Goal: Information Seeking & Learning: Learn about a topic

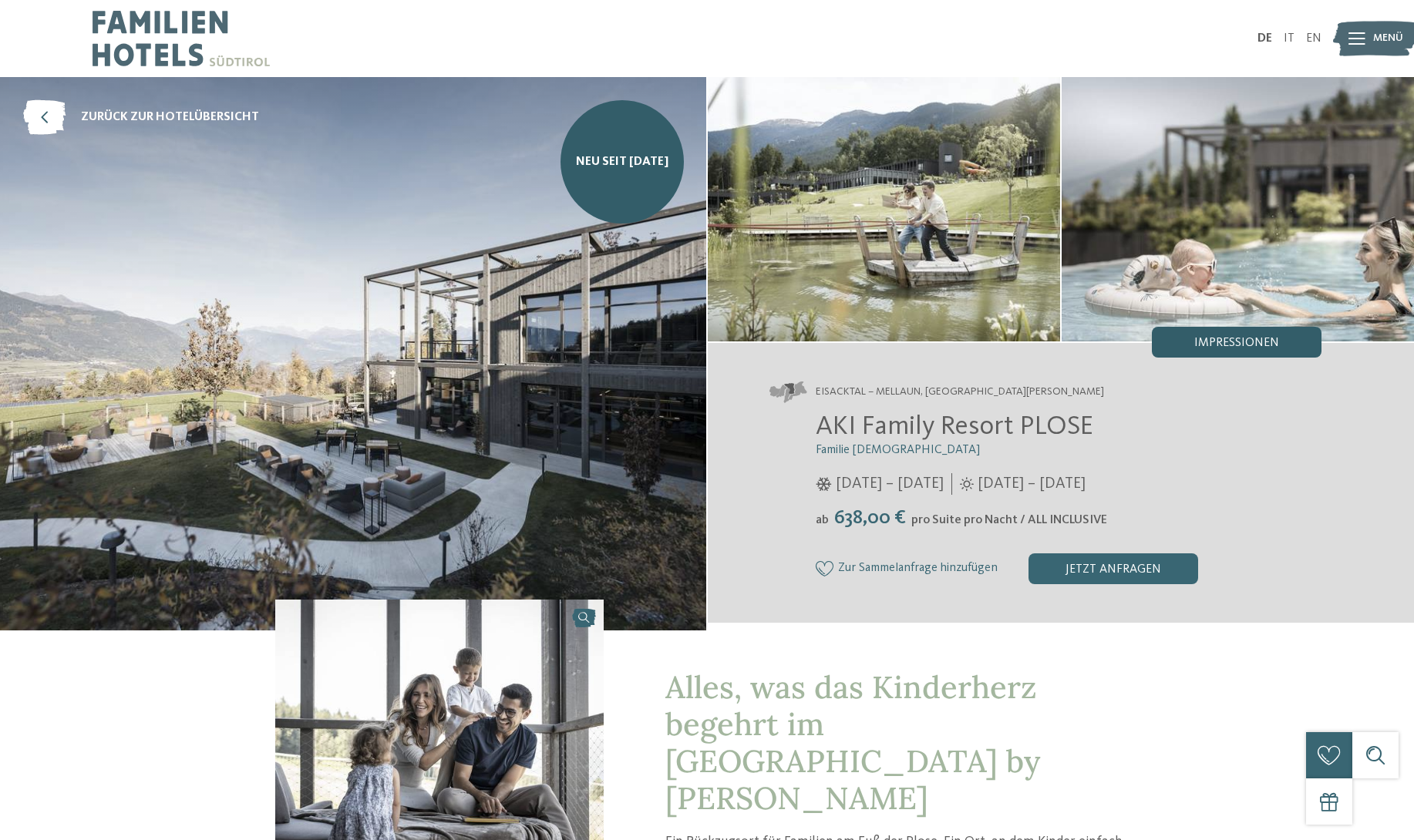
click at [1229, 344] on span "Impressionen" at bounding box center [1236, 343] width 85 height 12
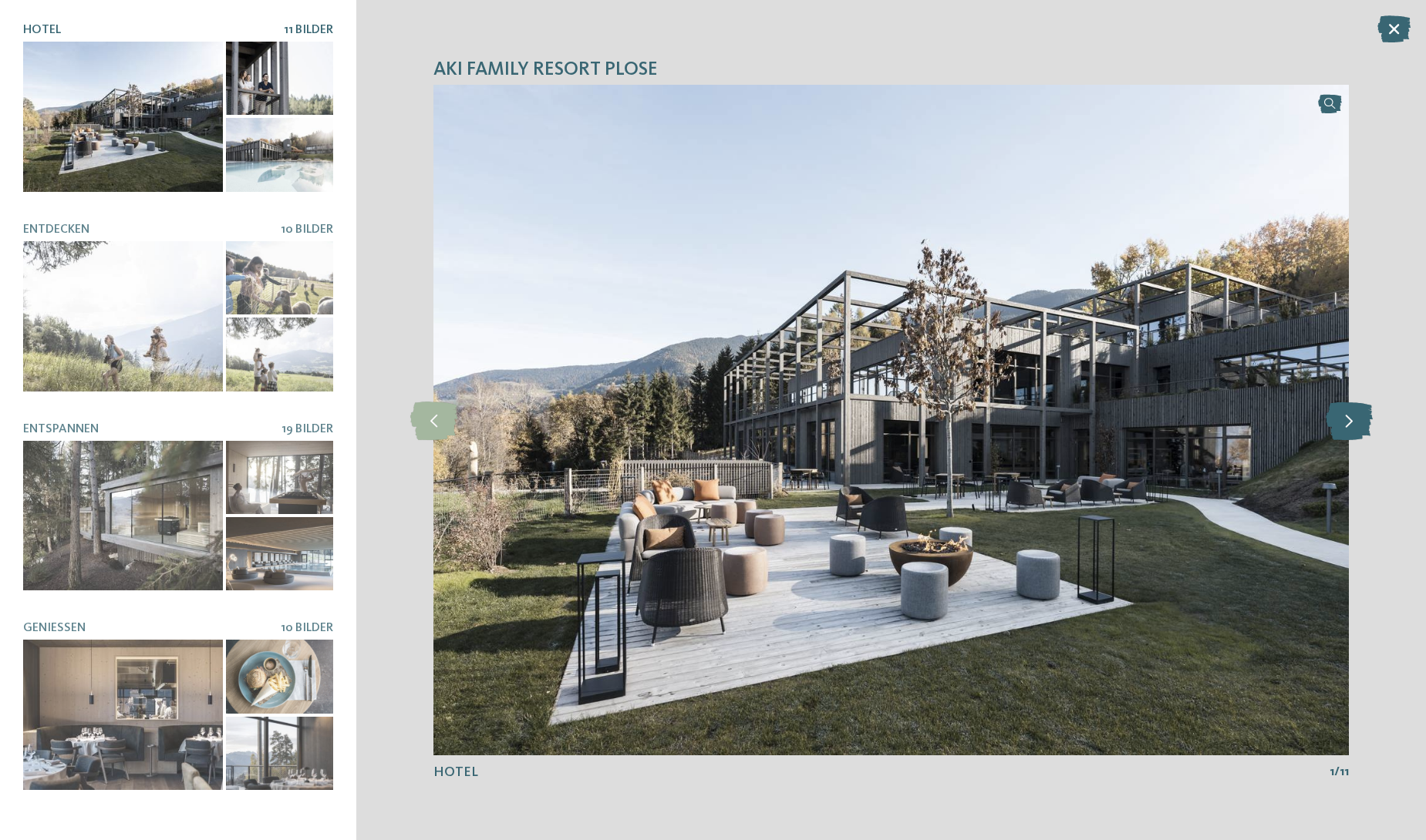
click at [1357, 424] on icon at bounding box center [1349, 420] width 47 height 39
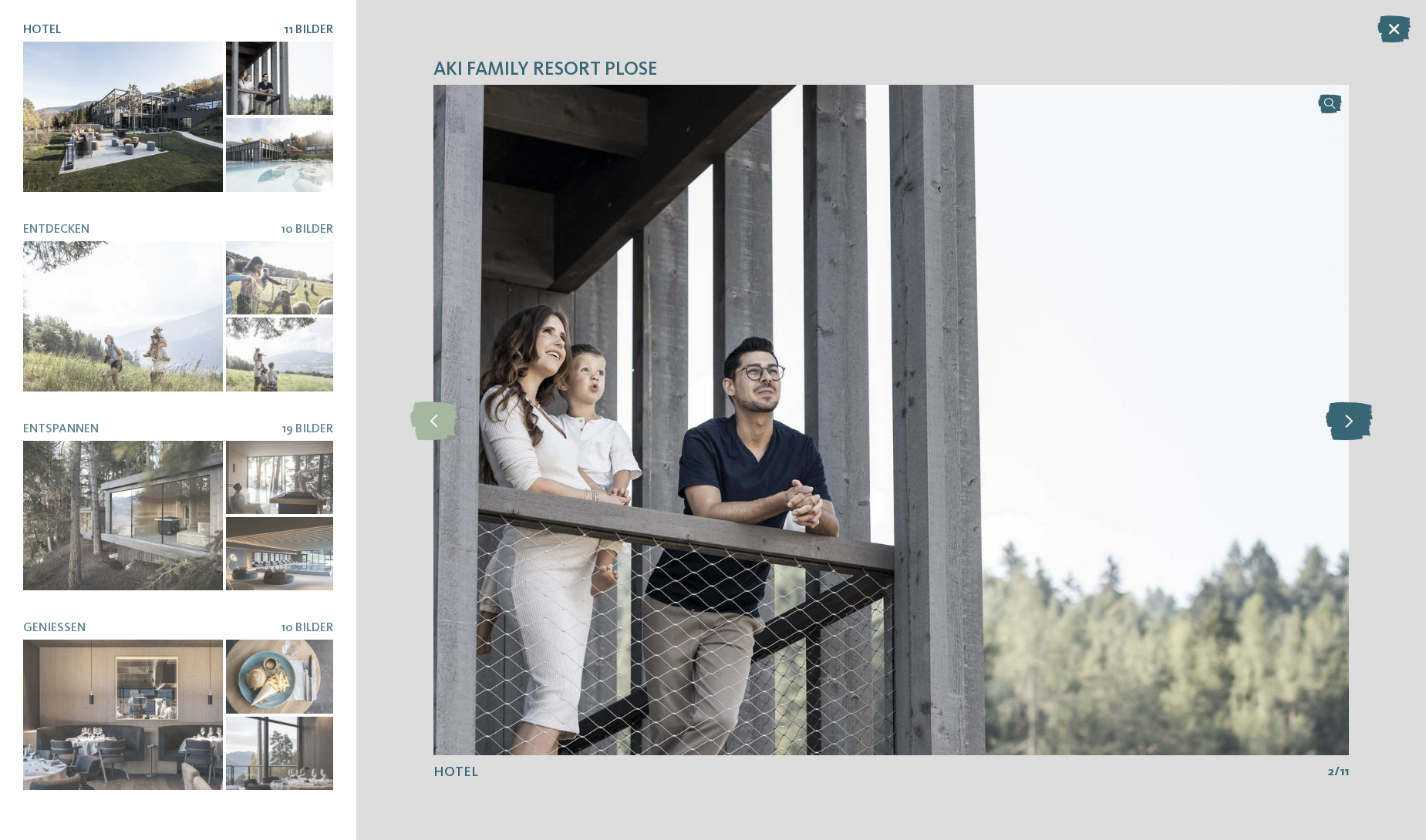
click at [1357, 424] on icon at bounding box center [1349, 420] width 47 height 39
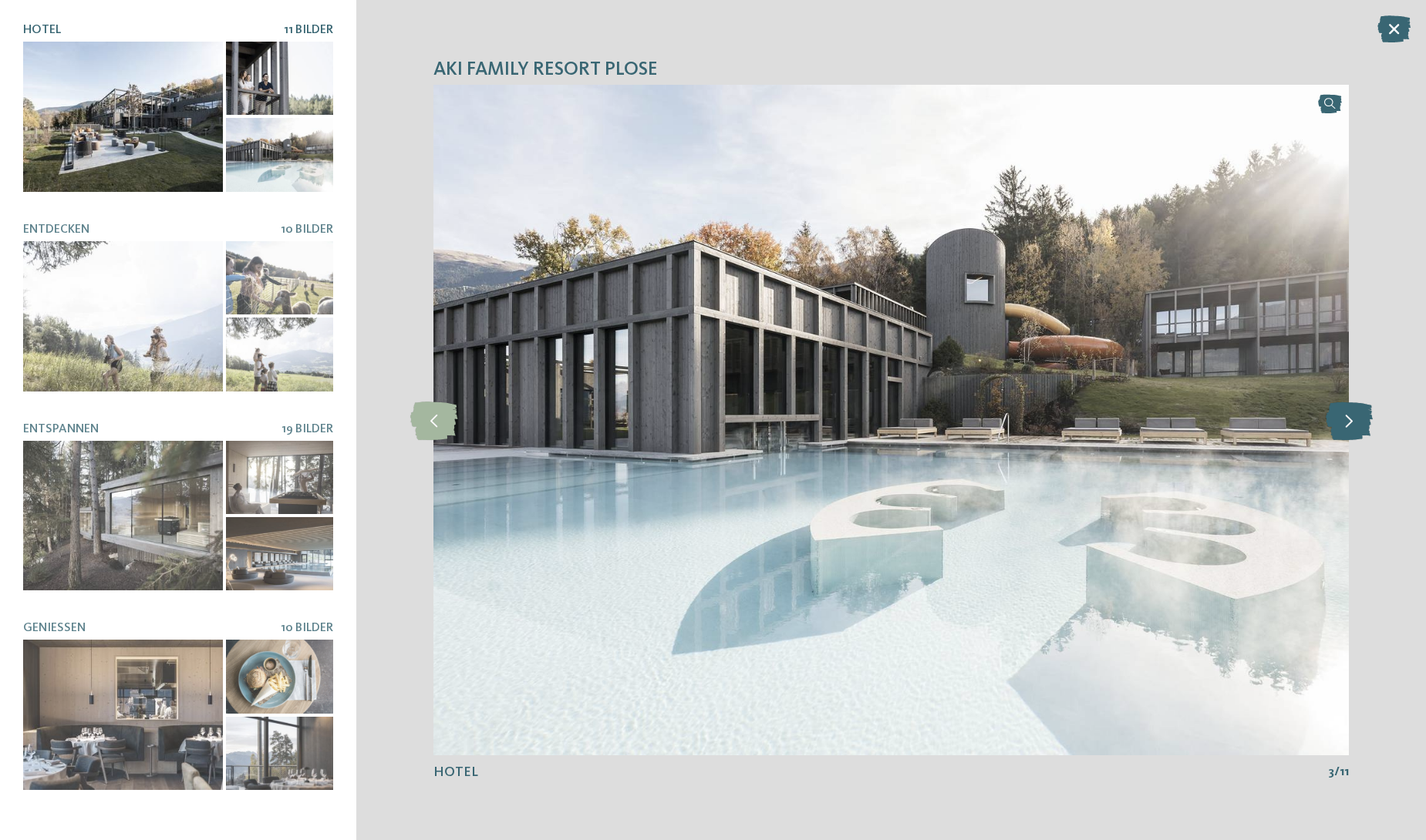
click at [1357, 424] on icon at bounding box center [1349, 420] width 47 height 39
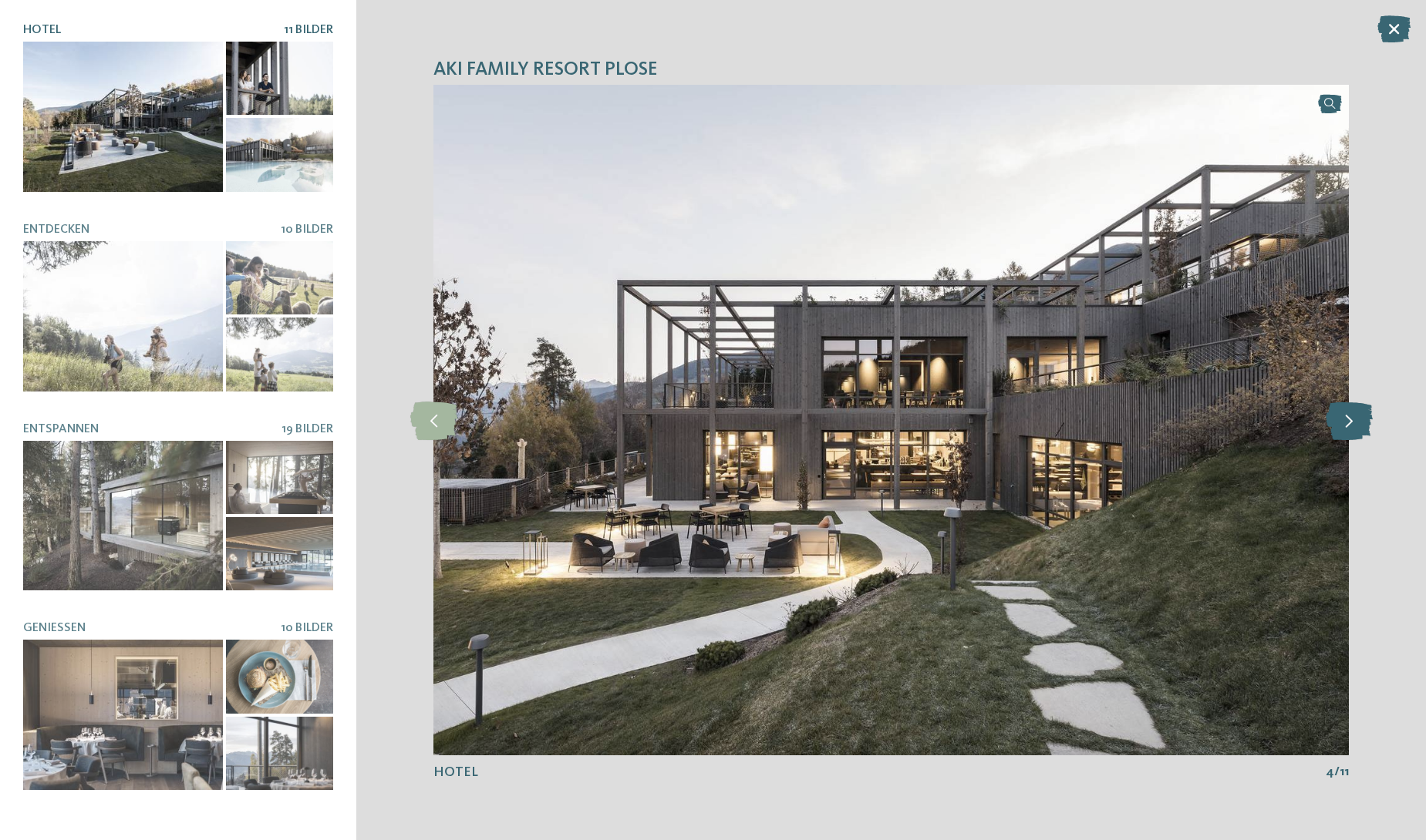
click at [1357, 424] on icon at bounding box center [1349, 420] width 47 height 39
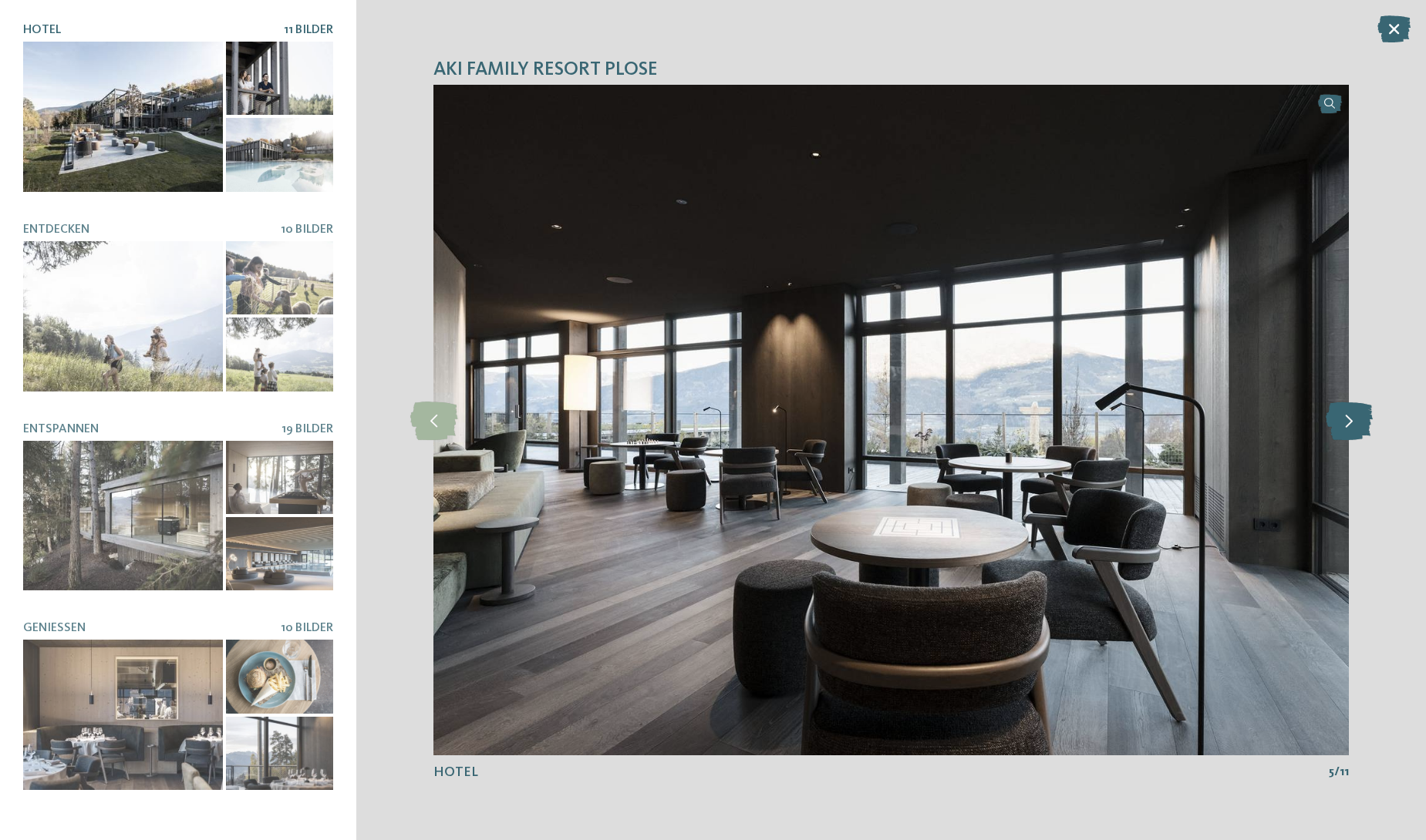
click at [1357, 424] on icon at bounding box center [1349, 420] width 47 height 39
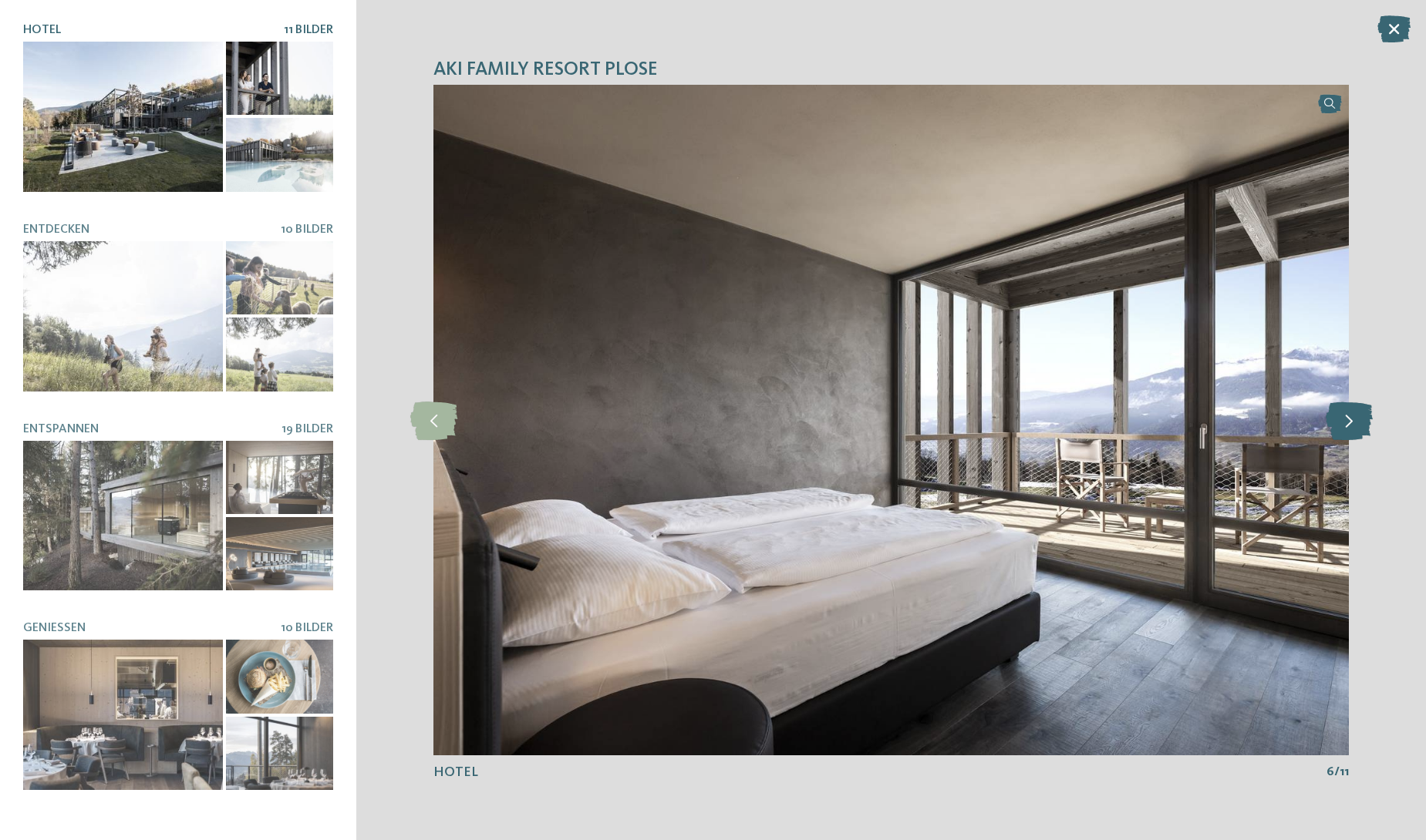
click at [1357, 424] on icon at bounding box center [1349, 420] width 47 height 39
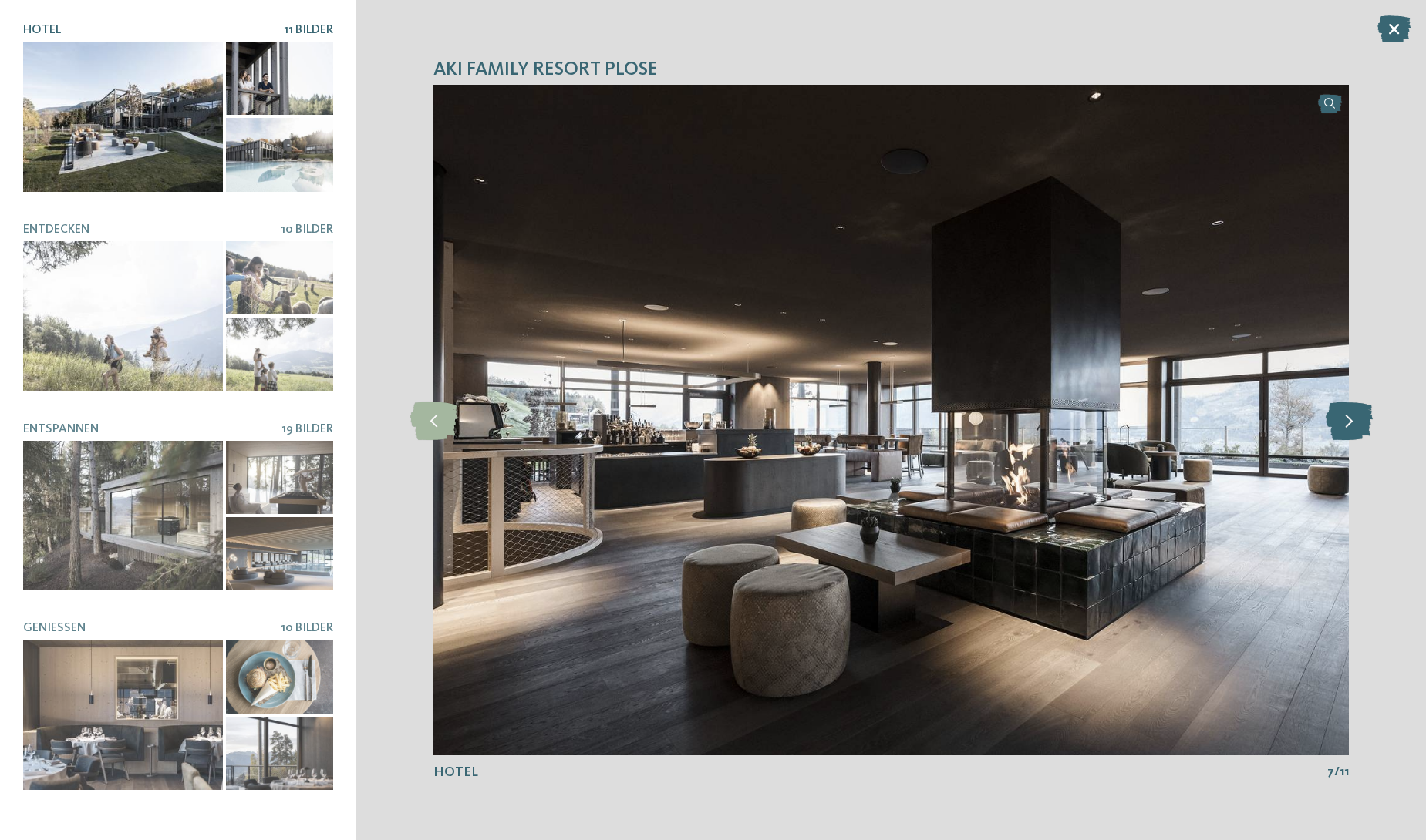
click at [1357, 424] on icon at bounding box center [1349, 420] width 47 height 39
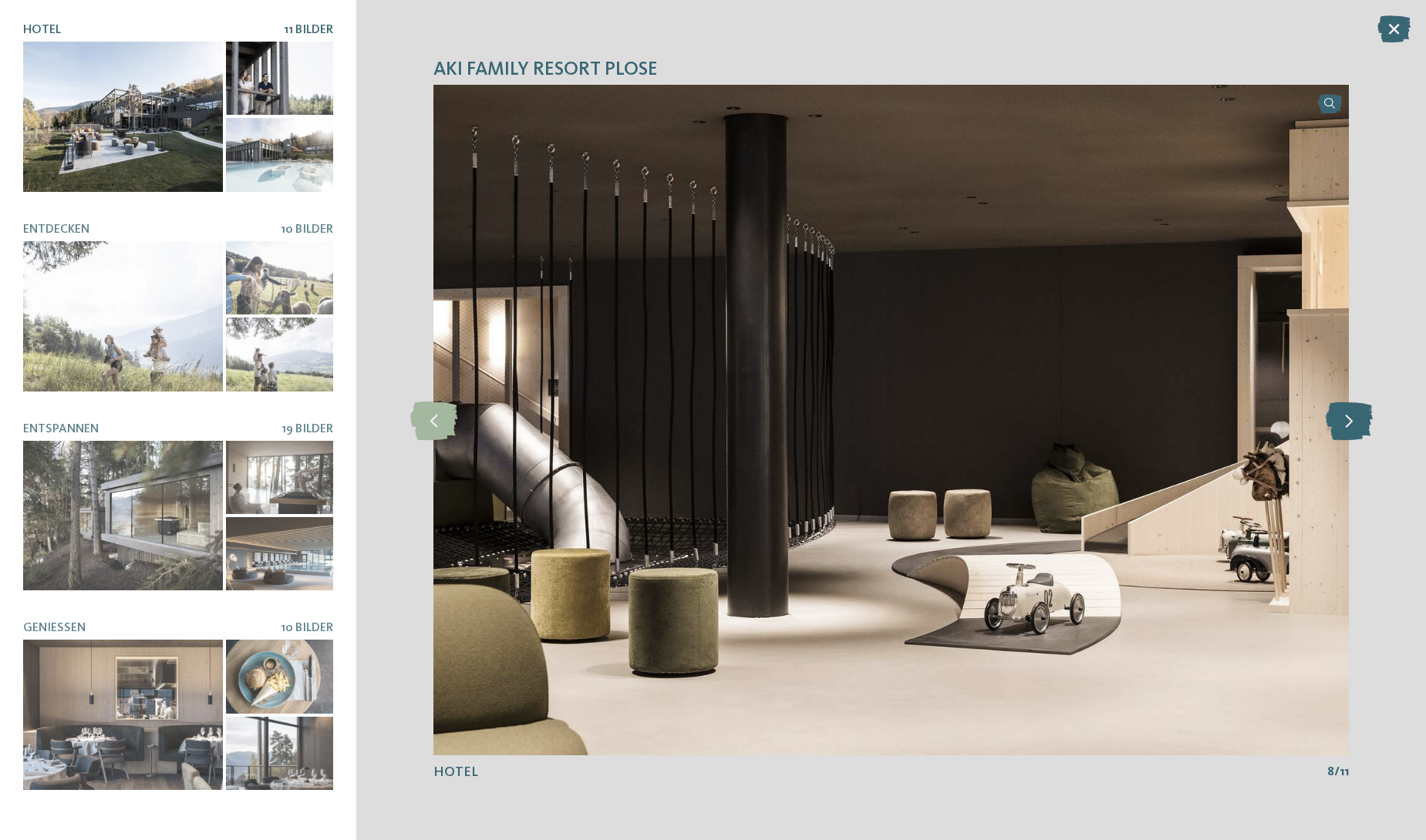
click at [1357, 424] on icon at bounding box center [1349, 420] width 47 height 39
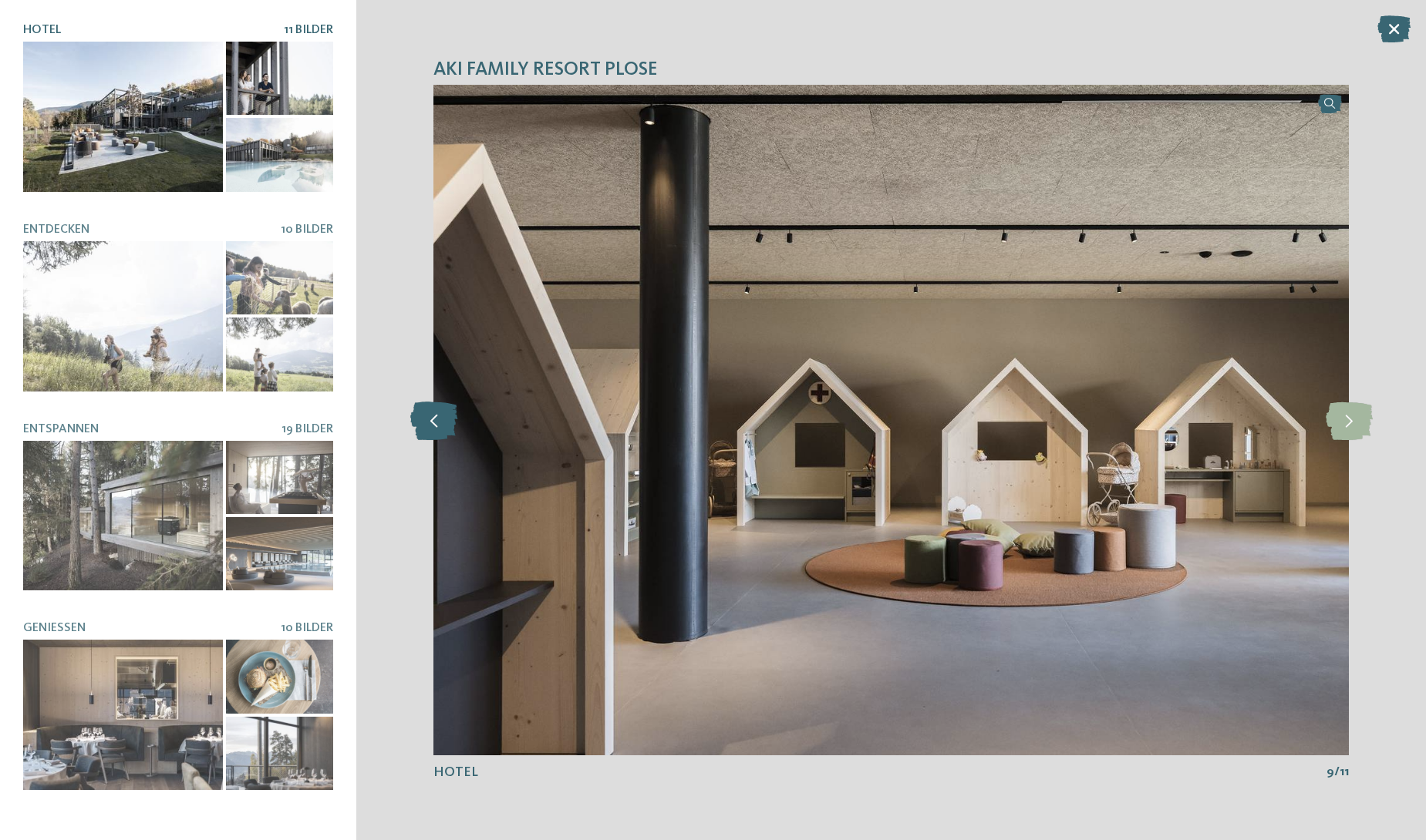
click at [440, 428] on icon at bounding box center [433, 420] width 47 height 39
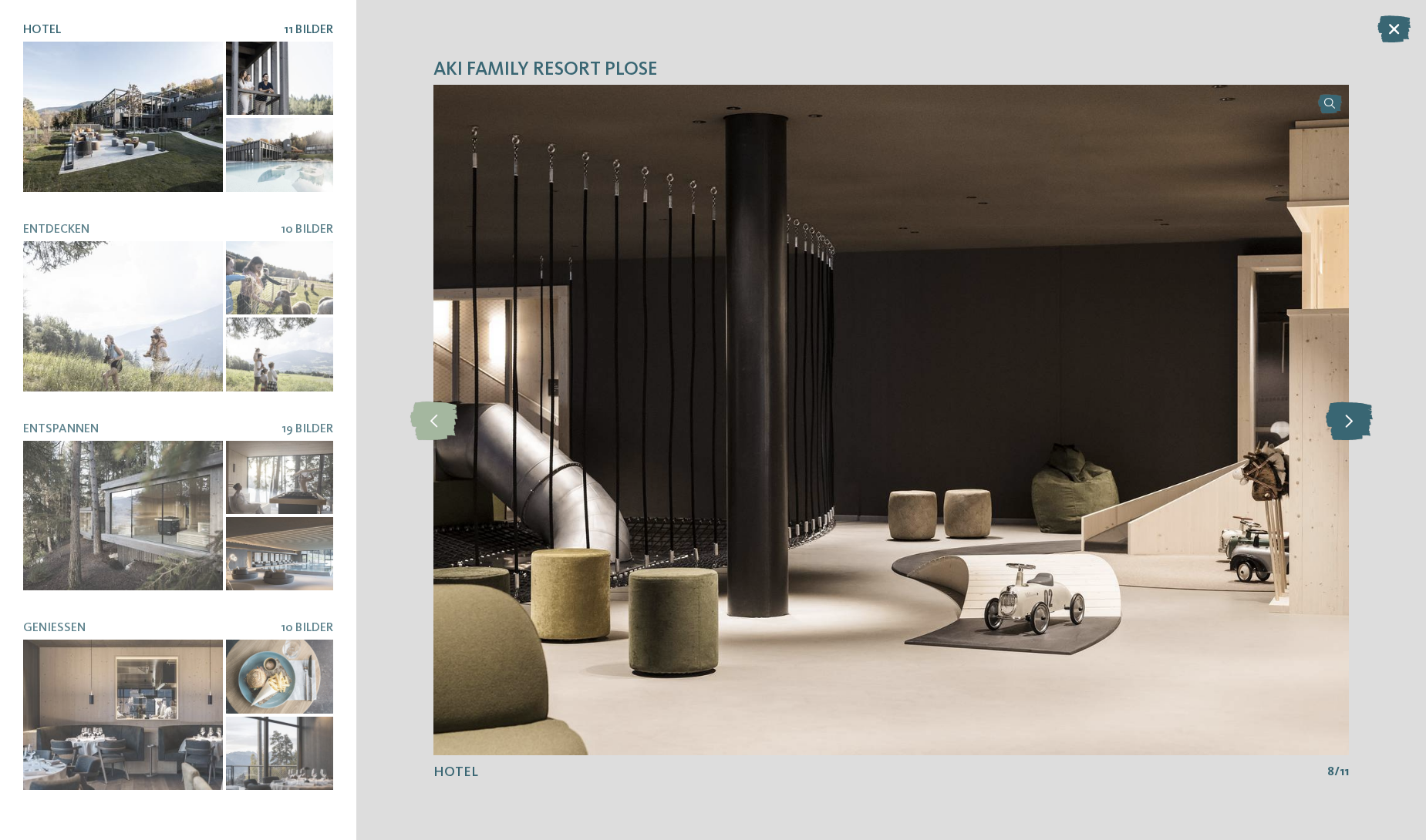
click at [1354, 417] on icon at bounding box center [1349, 420] width 47 height 39
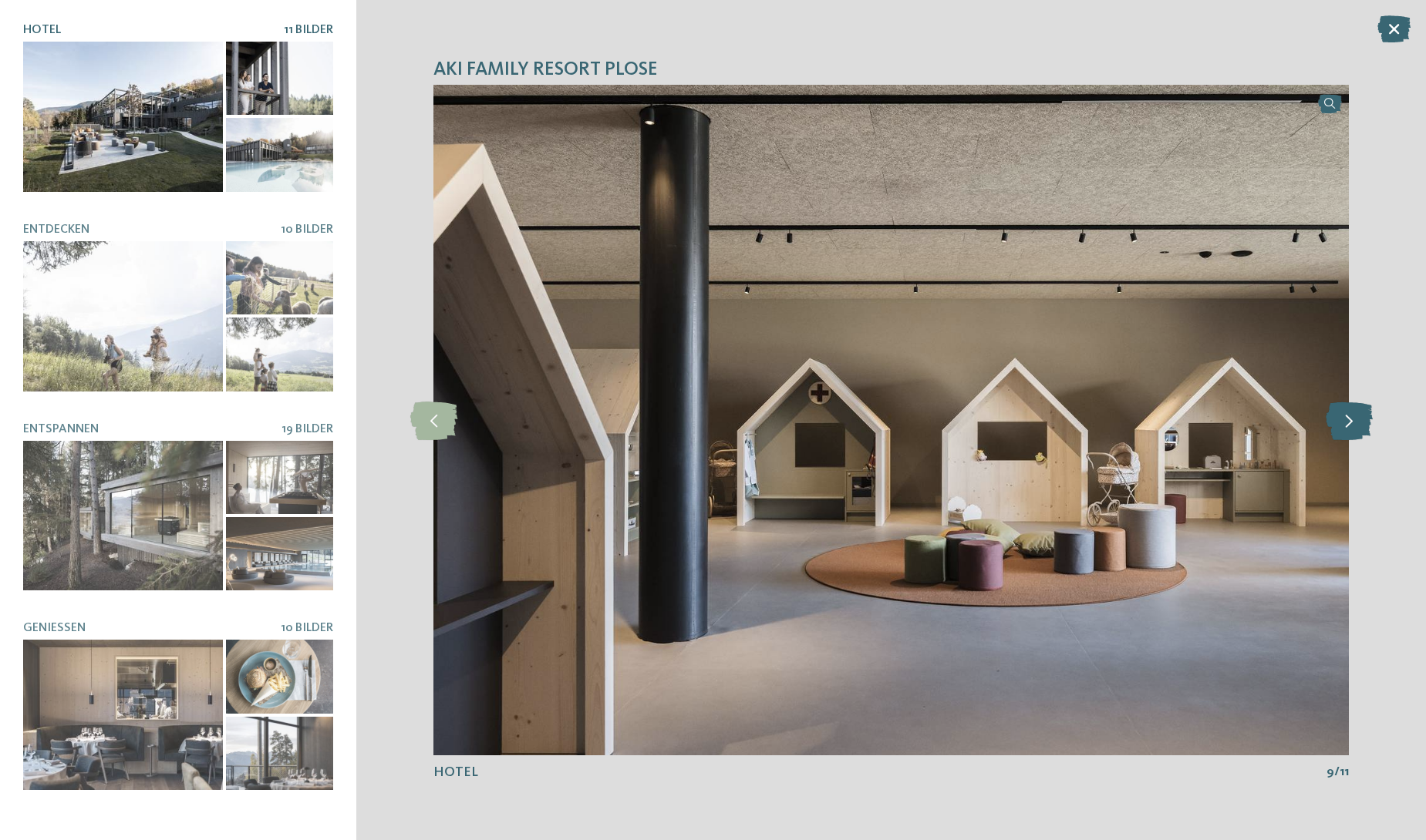
click at [1344, 417] on icon at bounding box center [1349, 420] width 47 height 39
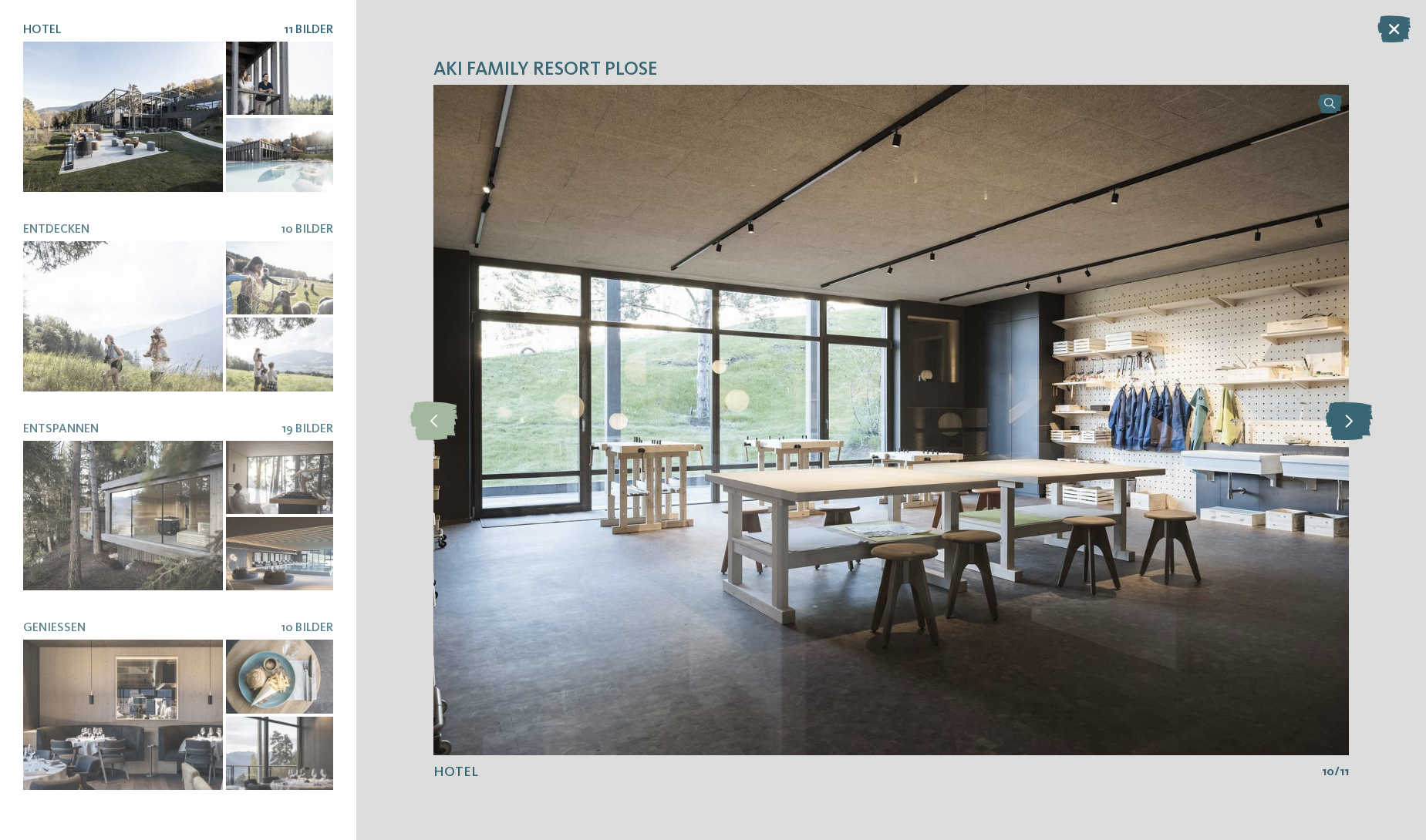
click at [1344, 417] on icon at bounding box center [1349, 420] width 47 height 39
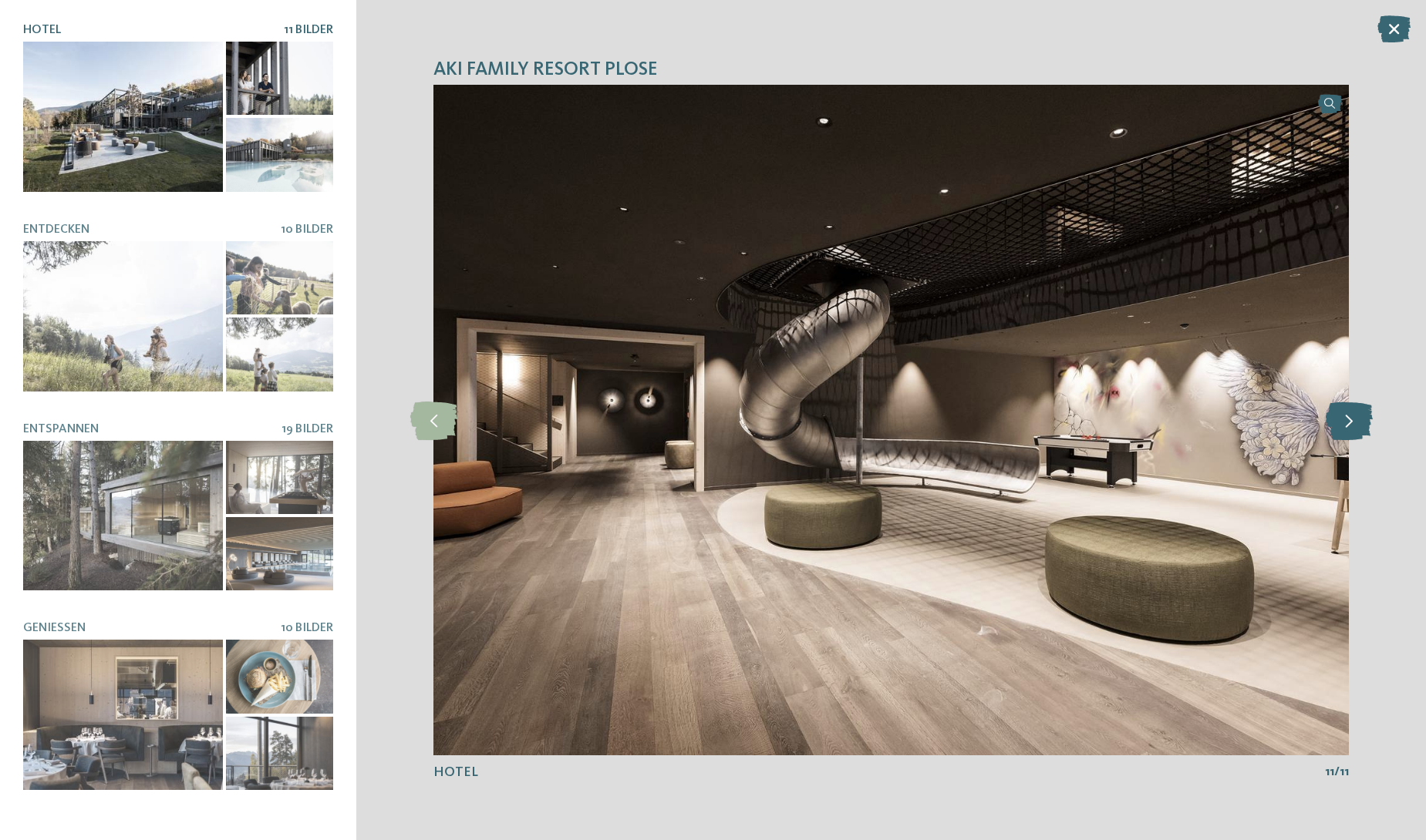
click at [1344, 417] on icon at bounding box center [1349, 420] width 47 height 39
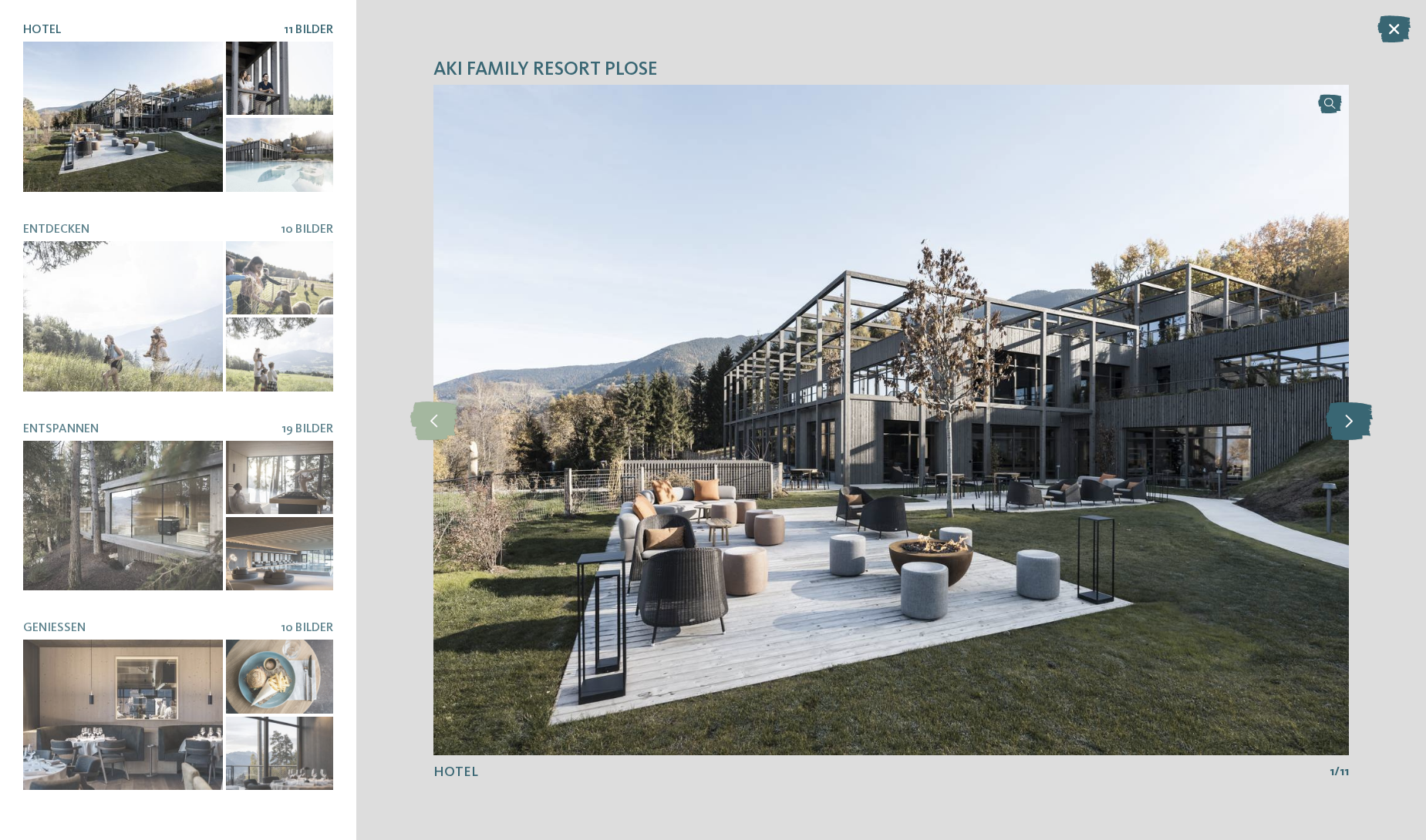
click at [1344, 417] on icon at bounding box center [1349, 420] width 47 height 39
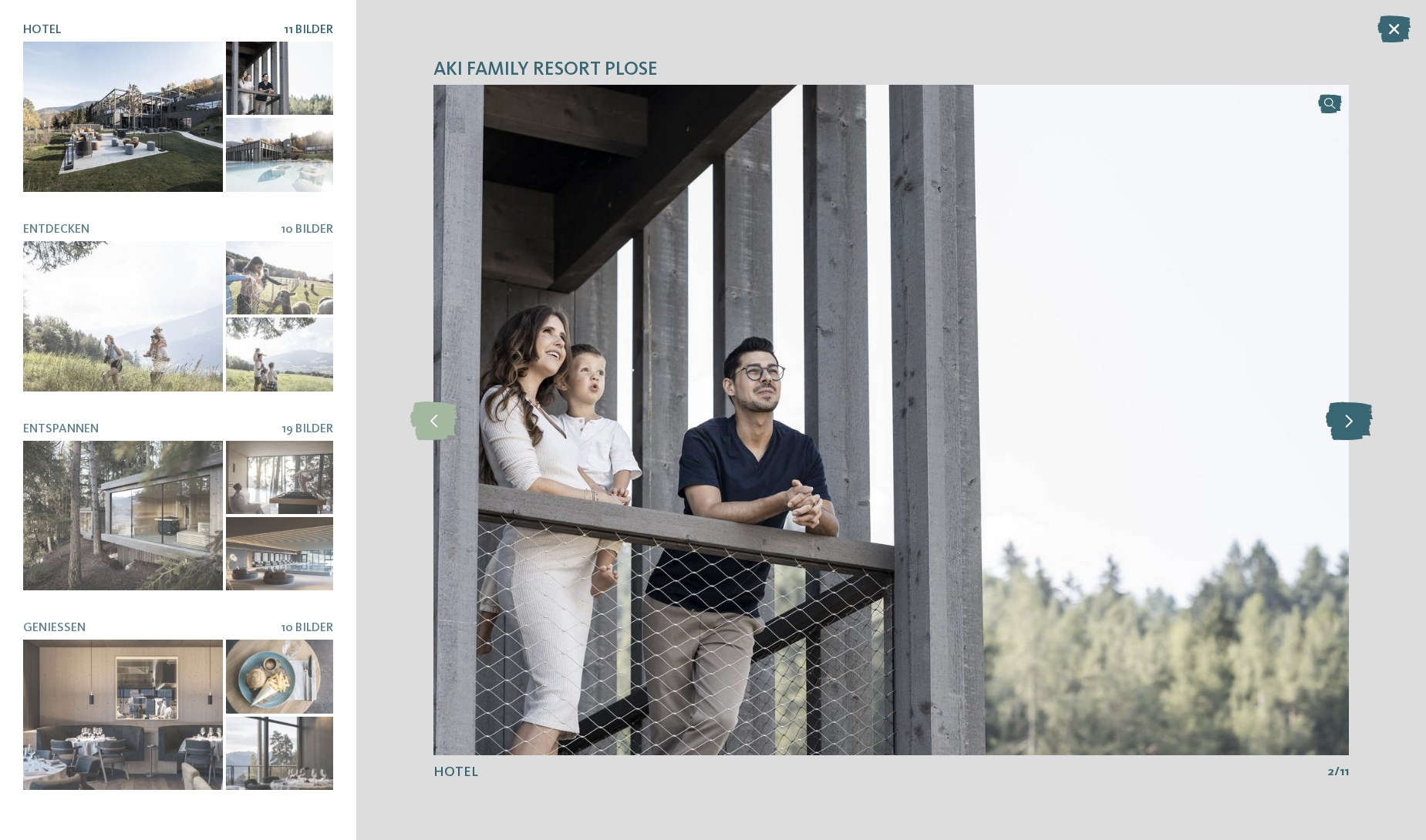
click at [1344, 417] on icon at bounding box center [1349, 420] width 47 height 39
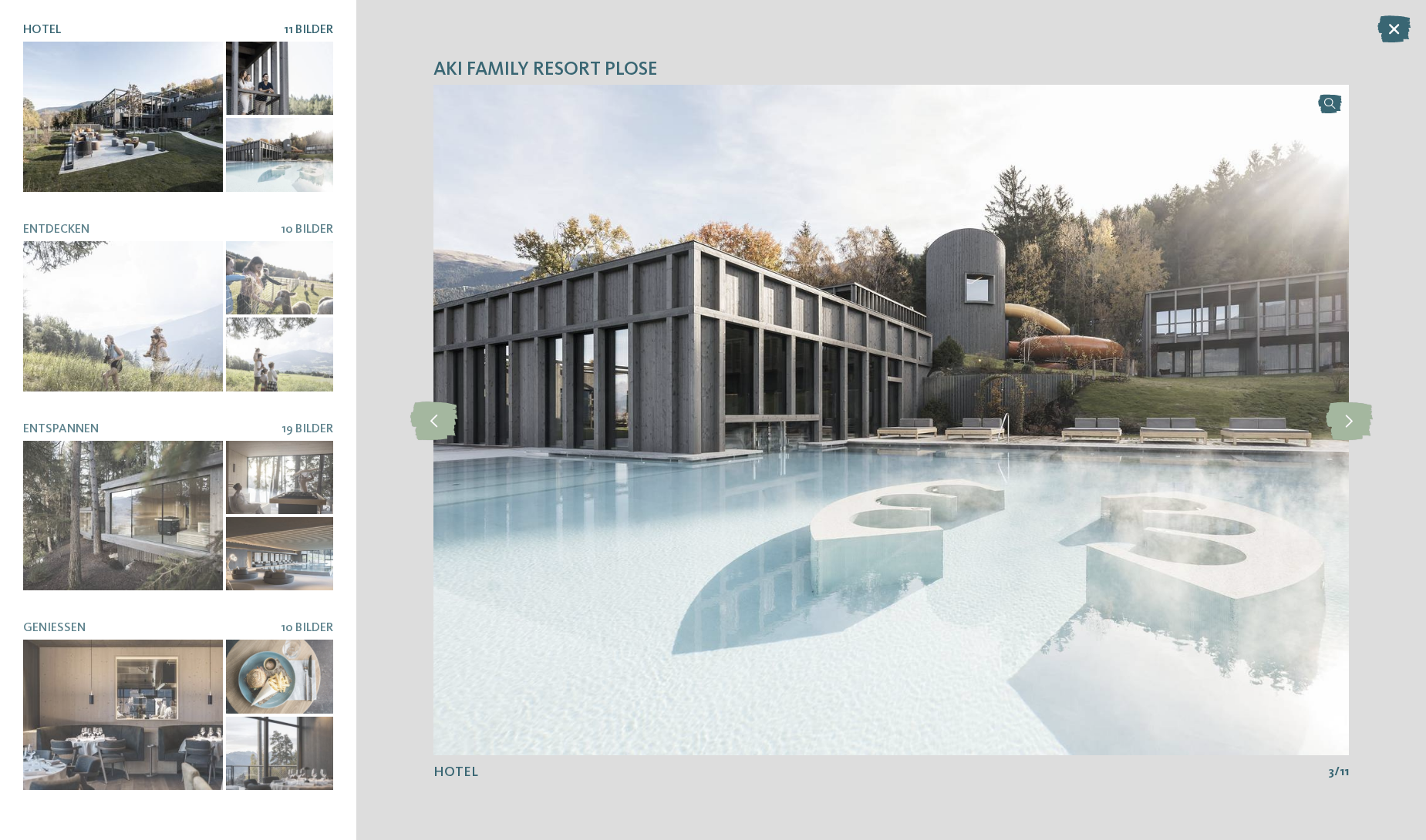
click at [1399, 31] on icon at bounding box center [1394, 29] width 33 height 27
